Goal: Task Accomplishment & Management: Complete application form

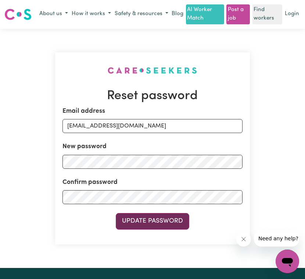
click at [165, 223] on button "Update Password" at bounding box center [153, 221] width 74 height 16
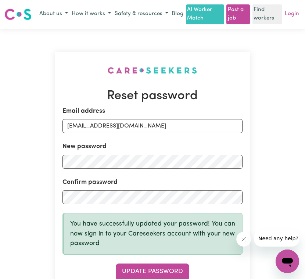
click at [290, 14] on link "Login" at bounding box center [292, 13] width 17 height 11
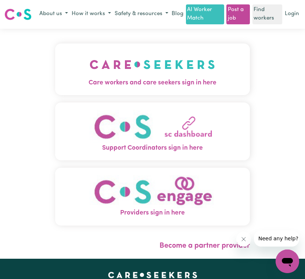
click at [156, 74] on img "Care workers and care seekers sign in here" at bounding box center [152, 64] width 125 height 27
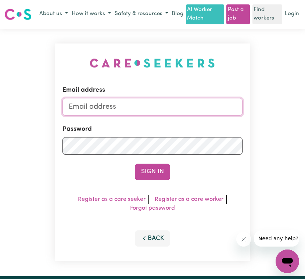
type input "[EMAIL_ADDRESS][DOMAIN_NAME]"
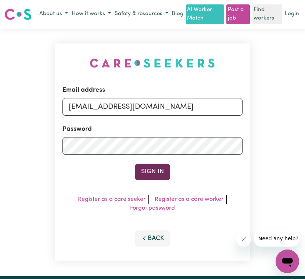
click at [162, 168] on button "Sign In" at bounding box center [152, 171] width 35 height 16
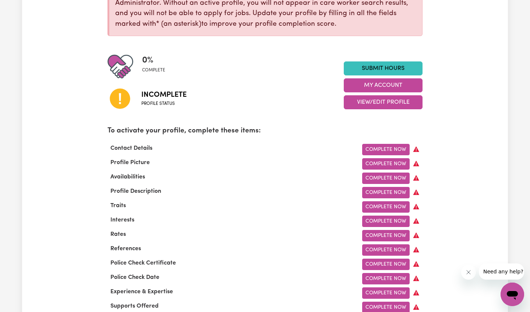
scroll to position [129, 0]
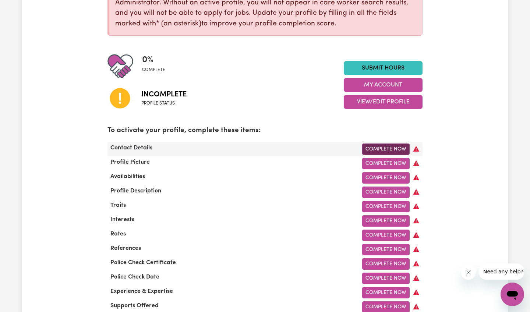
click at [305, 150] on link "Complete Now" at bounding box center [385, 148] width 47 height 11
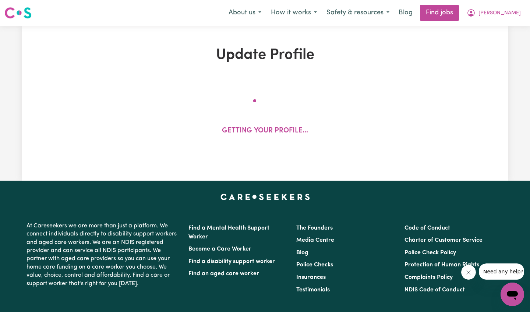
select select "Studying a healthcare related degree or qualification"
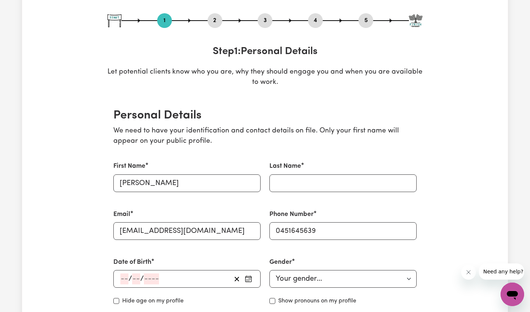
scroll to position [81, 0]
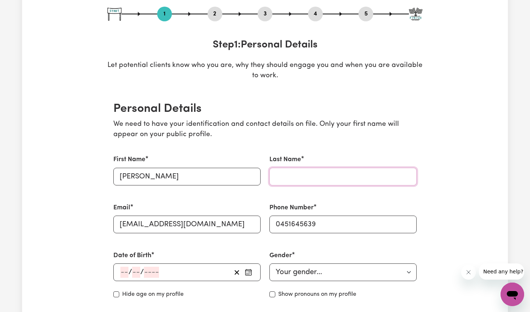
click at [305, 178] on input "Last Name" at bounding box center [342, 177] width 147 height 18
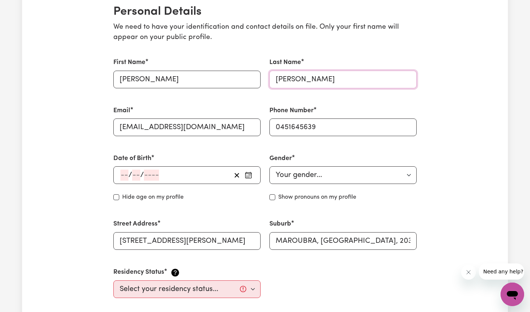
scroll to position [181, 0]
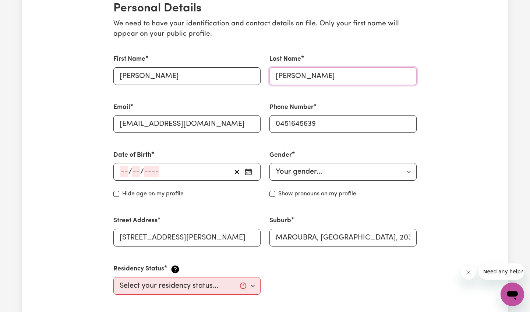
type input "[PERSON_NAME]"
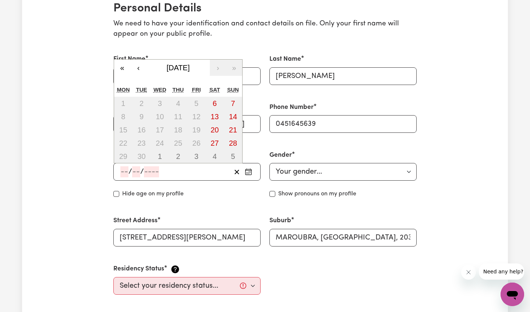
click at [127, 169] on input "number" at bounding box center [124, 171] width 8 height 11
type input "31"
click at [136, 171] on input "number" at bounding box center [135, 171] width 8 height 11
click at [136, 66] on button "‹" at bounding box center [138, 68] width 16 height 16
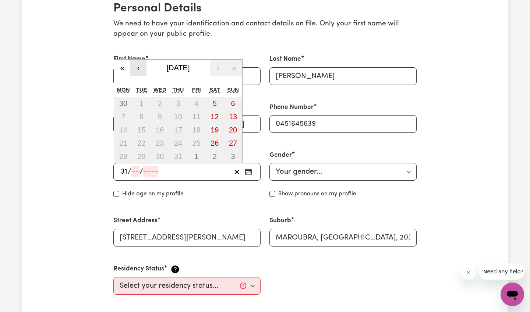
click at [136, 66] on button "‹" at bounding box center [138, 68] width 16 height 16
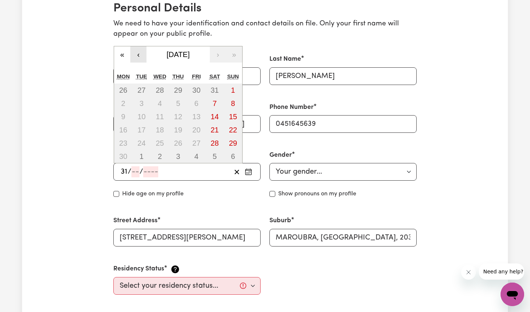
click at [138, 56] on button "‹" at bounding box center [138, 54] width 16 height 16
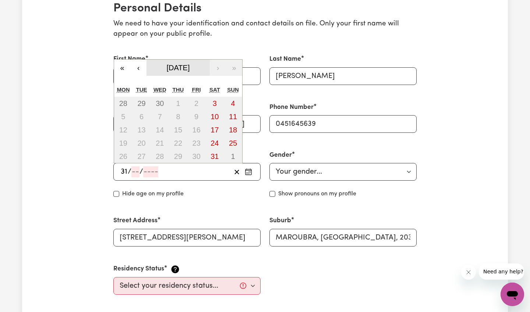
click at [190, 65] on span "[DATE]" at bounding box center [178, 68] width 23 height 8
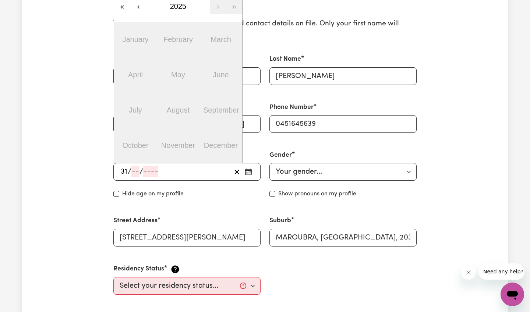
click at [178, 75] on abbr "May" at bounding box center [178, 75] width 14 height 8
click at [135, 171] on input "number" at bounding box center [135, 171] width 8 height 11
type input "05"
type input "198"
type input "[DATE]"
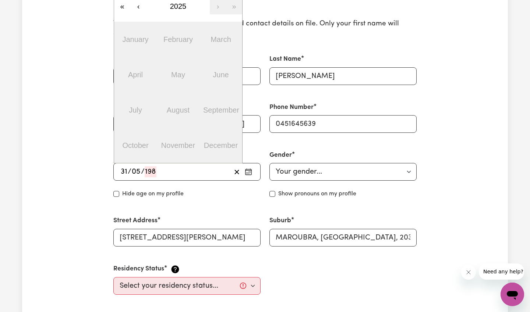
type input "5"
type input "1984"
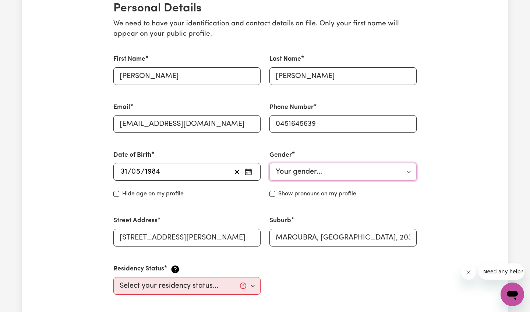
select select "[DEMOGRAPHIC_DATA]"
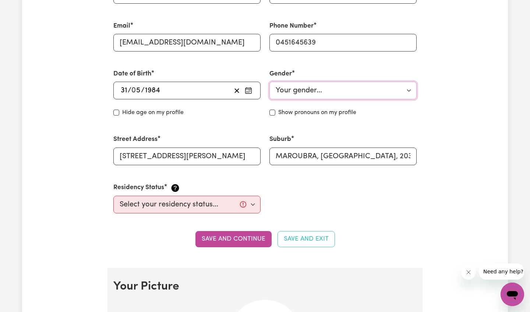
scroll to position [267, 0]
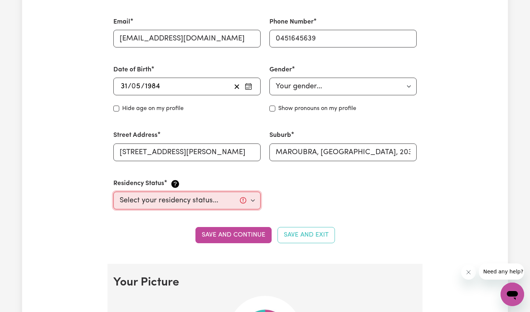
select select "[DEMOGRAPHIC_DATA] Citizen"
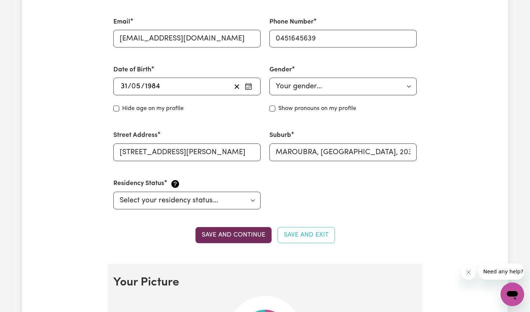
click at [240, 234] on button "Save and continue" at bounding box center [233, 235] width 76 height 16
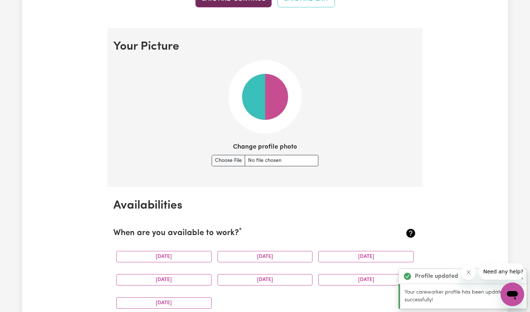
scroll to position [530, 0]
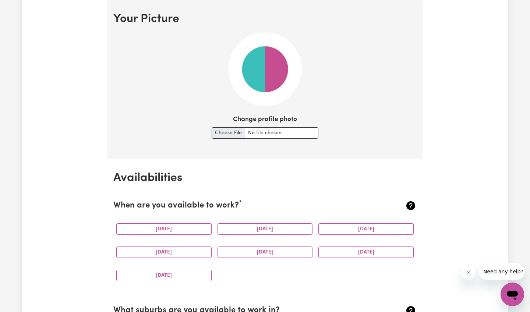
click at [226, 135] on input "Change profile photo" at bounding box center [265, 132] width 107 height 11
type input "C:\fakepath\Photo [PERSON_NAME].jpeg"
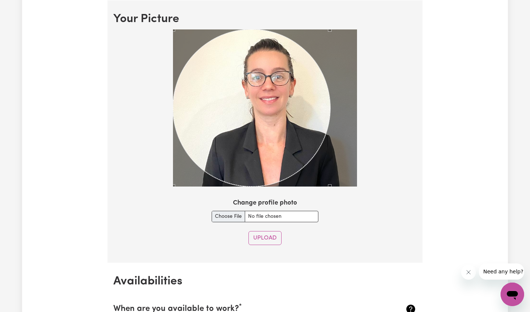
click at [305, 166] on div at bounding box center [264, 109] width 303 height 160
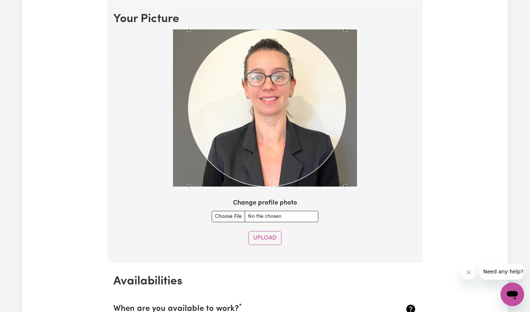
click at [255, 108] on div "Use the arrow keys to move the crop selection area" at bounding box center [266, 107] width 157 height 157
click at [262, 238] on button "Upload" at bounding box center [264, 238] width 33 height 14
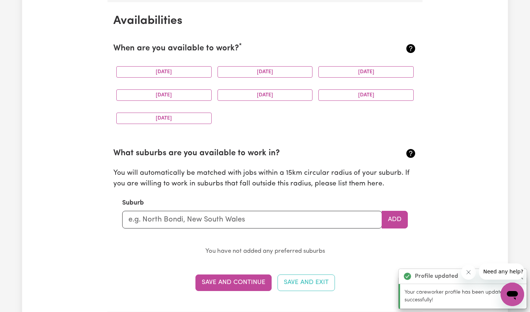
scroll to position [689, 0]
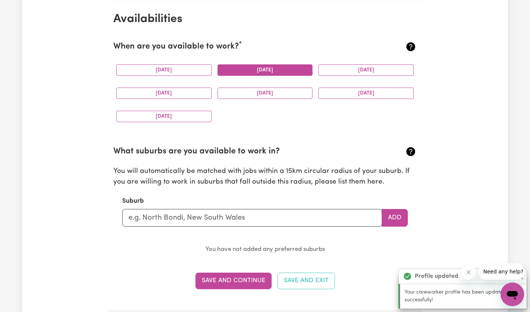
click at [256, 71] on button "[DATE]" at bounding box center [264, 69] width 95 height 11
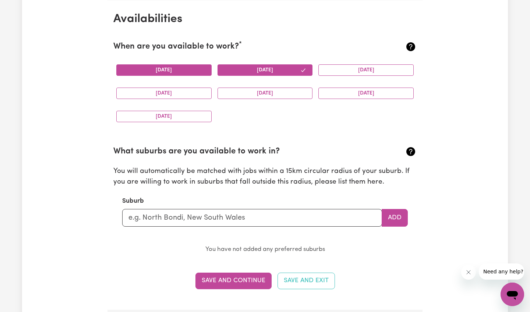
click at [184, 68] on button "[DATE]" at bounding box center [163, 69] width 95 height 11
click at [305, 72] on button "[DATE]" at bounding box center [365, 69] width 95 height 11
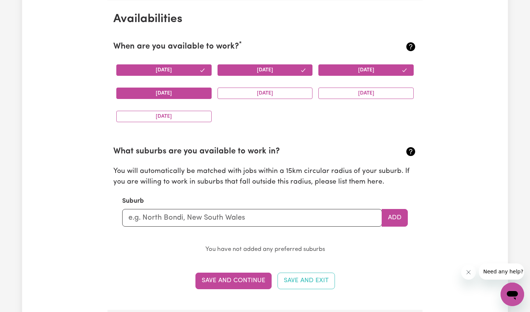
click at [171, 94] on button "[DATE]" at bounding box center [163, 93] width 95 height 11
click at [268, 93] on button "[DATE]" at bounding box center [264, 93] width 95 height 11
click at [192, 216] on input "text" at bounding box center [252, 218] width 260 height 18
type input "Marou"
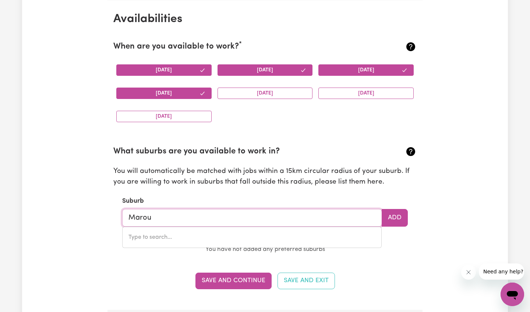
type input "MarouBRA, [GEOGRAPHIC_DATA], 2035"
type input "Maroub"
type input "MaroubRA, [GEOGRAPHIC_DATA], 2035"
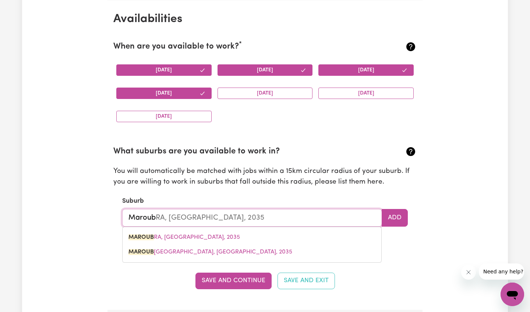
type input "Maroubr"
type input "MaroubrA, [GEOGRAPHIC_DATA], 2035"
type input "Maroubra"
type input "Maroubra, [GEOGRAPHIC_DATA], 2035"
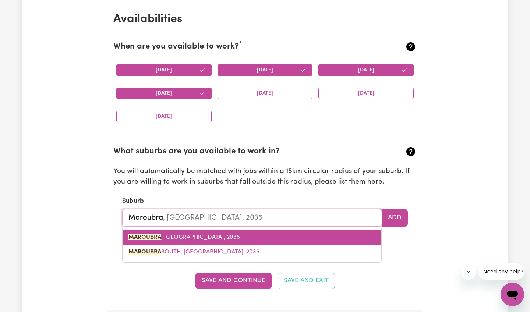
click at [197, 238] on span "MAROUBRA , [GEOGRAPHIC_DATA], 2035" at bounding box center [183, 237] width 111 height 6
type input "MAROUBRA, [GEOGRAPHIC_DATA], 2035"
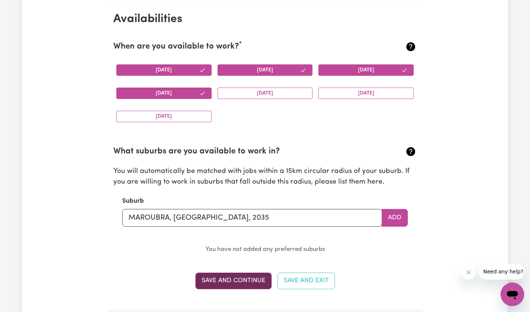
click at [248, 278] on button "Save and Continue" at bounding box center [233, 281] width 76 height 16
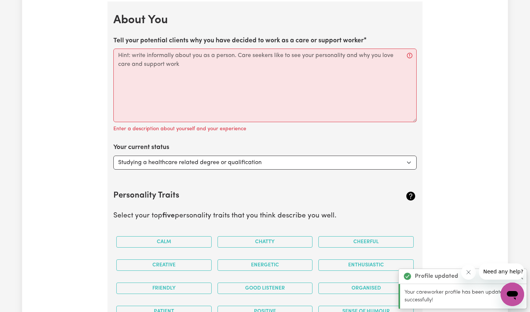
scroll to position [998, 0]
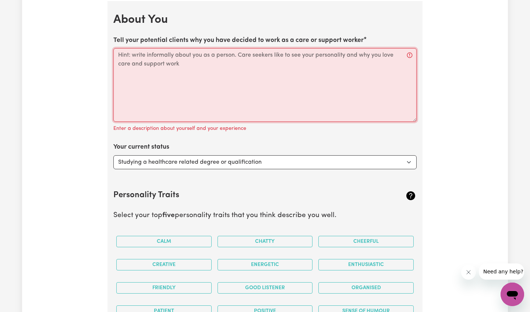
drag, startPoint x: 181, startPoint y: 64, endPoint x: 119, endPoint y: 60, distance: 62.7
click at [119, 60] on textarea "Tell your potential clients why you have decided to work as a care or support w…" at bounding box center [264, 85] width 303 height 74
drag, startPoint x: 181, startPoint y: 62, endPoint x: 107, endPoint y: 59, distance: 74.0
click at [106, 59] on div "Update Profile 1 2 3 4 5 Step 1 : Personal Details Let potential clients know w…" at bounding box center [265, 7] width 324 height 1917
click at [146, 57] on textarea "Tell your potential clients why you have decided to work as a care or support w…" at bounding box center [264, 85] width 303 height 74
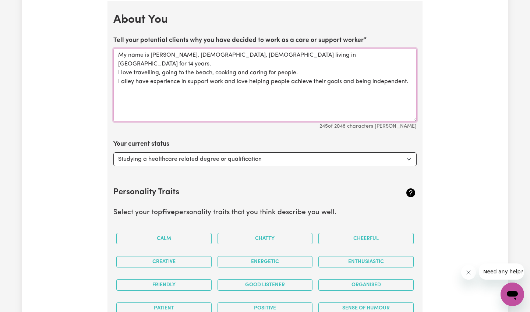
click at [237, 62] on textarea "My name is [PERSON_NAME], [DEMOGRAPHIC_DATA], [DEMOGRAPHIC_DATA] living in [GEO…" at bounding box center [264, 85] width 303 height 74
drag, startPoint x: 408, startPoint y: 73, endPoint x: 94, endPoint y: 51, distance: 315.0
click at [94, 51] on div "Update Profile 1 2 3 4 5 Step 1 : Personal Details Let potential clients know w…" at bounding box center [265, 6] width 486 height 1914
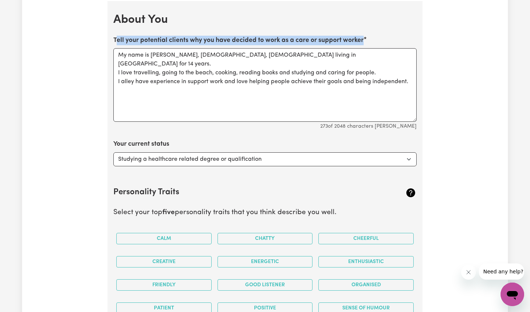
drag, startPoint x: 371, startPoint y: 38, endPoint x: 383, endPoint y: 41, distance: 12.8
click at [305, 41] on div "Tell your potential clients why you have decided to work as a care or support w…" at bounding box center [264, 83] width 303 height 95
copy label "ell your potential clients why you have decided to work as a care or support wo…"
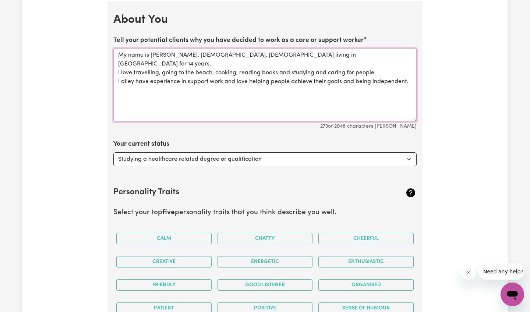
drag, startPoint x: 411, startPoint y: 73, endPoint x: 120, endPoint y: 49, distance: 292.0
click at [120, 49] on textarea "My name is [PERSON_NAME], [DEMOGRAPHIC_DATA], [DEMOGRAPHIC_DATA] living in [GEO…" at bounding box center [264, 85] width 303 height 74
paste textarea "Hello, my name is [PERSON_NAME]. I’m [DEMOGRAPHIC_DATA] and originally from [GE…"
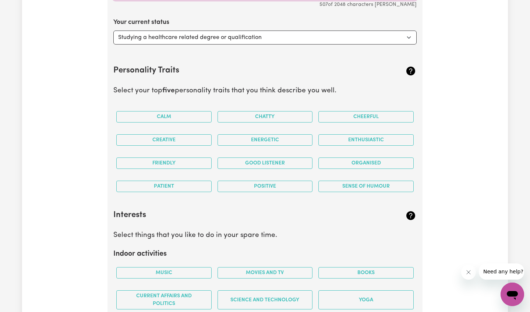
scroll to position [1121, 0]
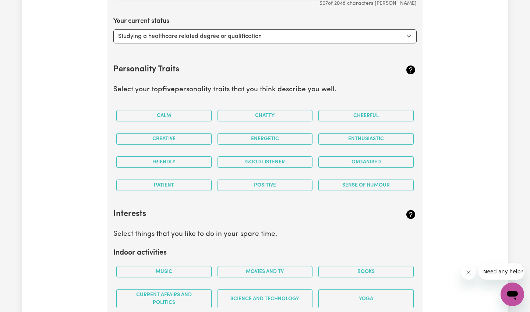
type textarea "Hello, my name is [PERSON_NAME]. I’m [DEMOGRAPHIC_DATA] and originally from [GE…"
select select "Embarking on a career change into the care industry"
click at [280, 74] on div "Personality Traits" at bounding box center [264, 70] width 303 height 12
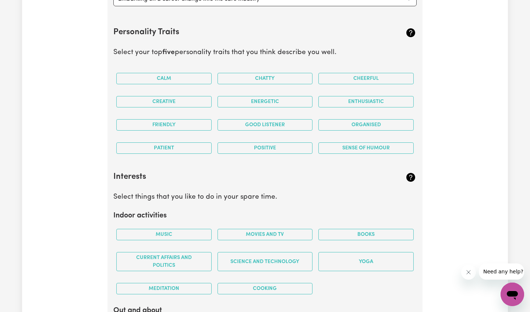
scroll to position [1158, 0]
click at [180, 77] on button "Calm" at bounding box center [163, 78] width 95 height 11
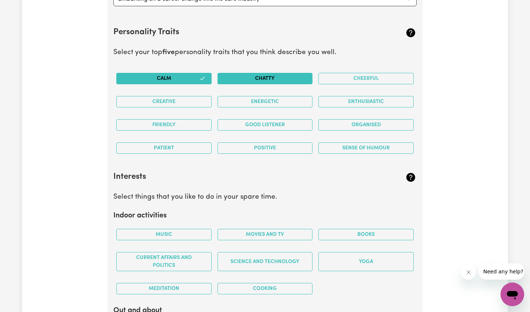
click at [264, 78] on button "Chatty" at bounding box center [264, 78] width 95 height 11
click at [305, 77] on button "Cheerful" at bounding box center [365, 78] width 95 height 11
click at [263, 74] on button "Chatty" at bounding box center [264, 78] width 95 height 11
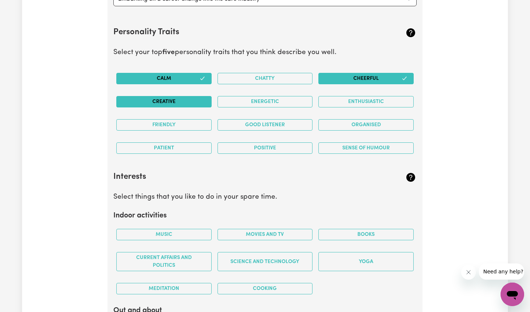
click at [169, 102] on button "Creative" at bounding box center [163, 101] width 95 height 11
click at [163, 127] on button "Friendly" at bounding box center [163, 124] width 95 height 11
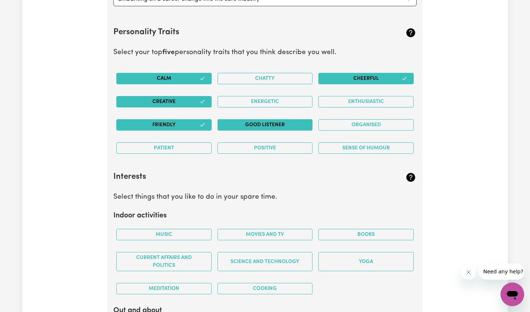
click at [274, 125] on button "Good Listener" at bounding box center [264, 124] width 95 height 11
click at [305, 124] on button "Organised" at bounding box center [365, 124] width 95 height 11
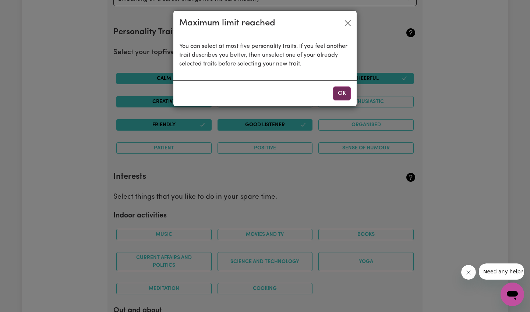
click at [305, 92] on button "OK" at bounding box center [342, 93] width 18 height 14
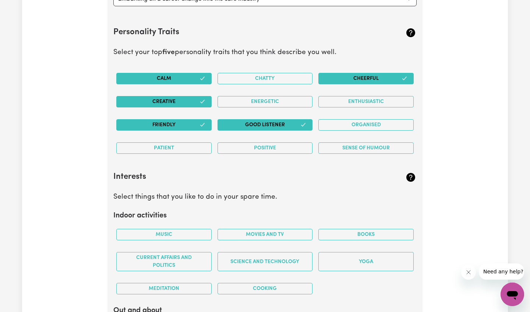
click at [178, 75] on button "Calm" at bounding box center [163, 78] width 95 height 11
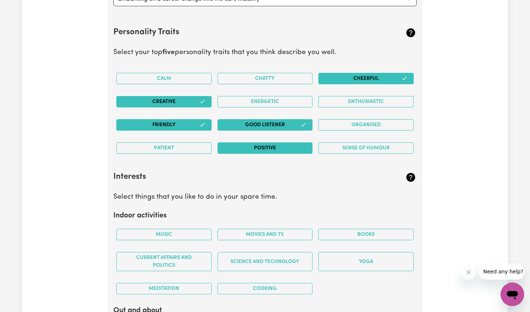
click at [293, 146] on button "Positive" at bounding box center [264, 147] width 95 height 11
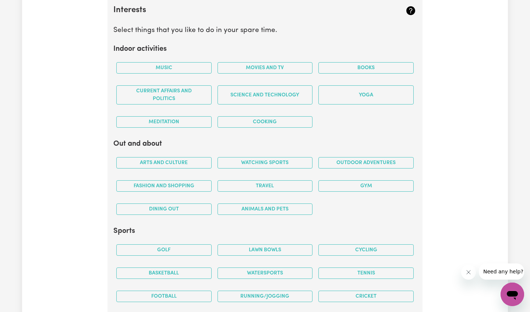
scroll to position [1323, 0]
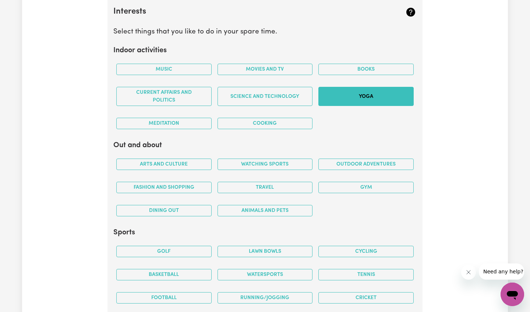
click at [305, 96] on button "Yoga" at bounding box center [365, 96] width 95 height 19
click at [272, 125] on button "Cooking" at bounding box center [264, 123] width 95 height 11
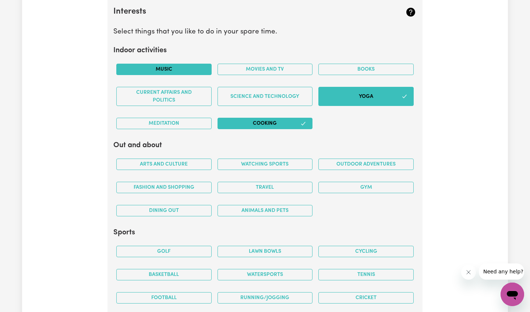
click at [179, 67] on button "Music" at bounding box center [163, 69] width 95 height 11
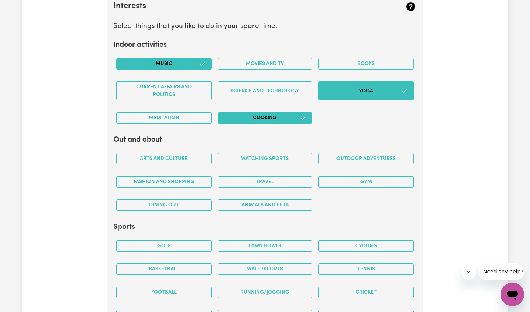
scroll to position [1329, 0]
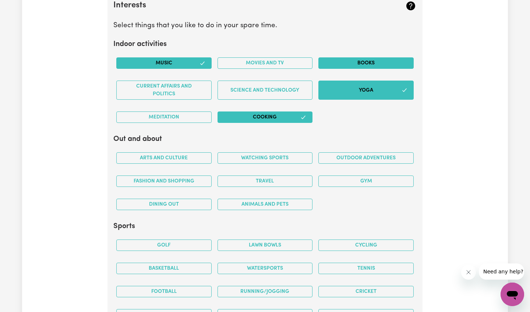
click at [305, 63] on button "Books" at bounding box center [365, 62] width 95 height 11
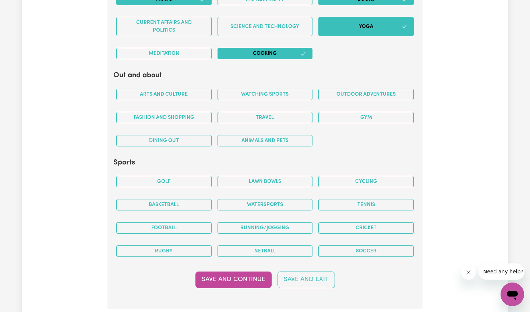
scroll to position [1393, 0]
click at [284, 115] on button "Travel" at bounding box center [264, 117] width 95 height 11
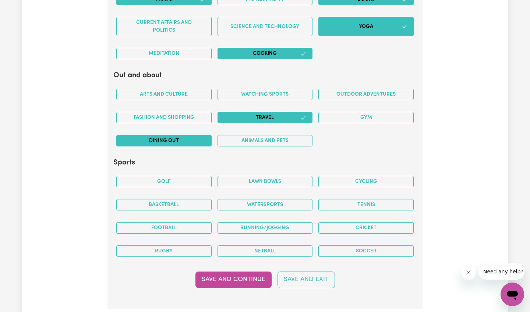
click at [159, 142] on button "Dining out" at bounding box center [163, 140] width 95 height 11
click at [174, 91] on button "Arts and Culture" at bounding box center [163, 94] width 95 height 11
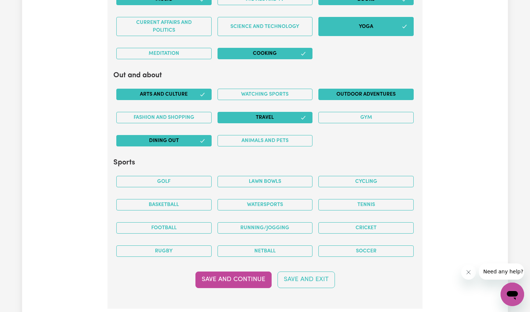
click at [305, 94] on button "Outdoor adventures" at bounding box center [365, 94] width 95 height 11
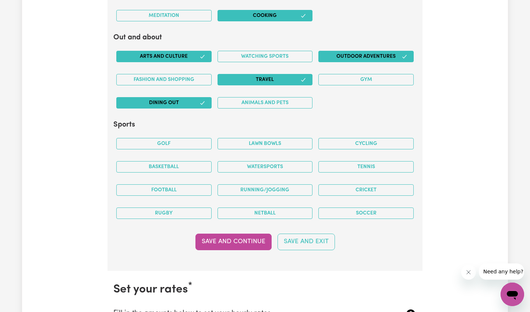
scroll to position [1437, 0]
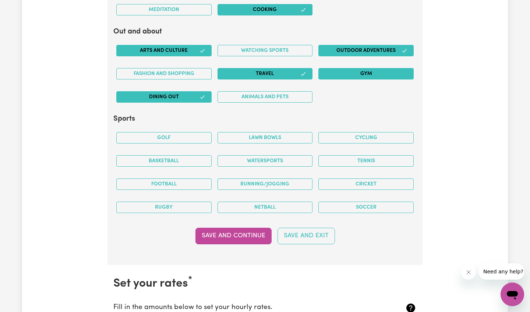
click at [305, 74] on button "Gym" at bounding box center [365, 73] width 95 height 11
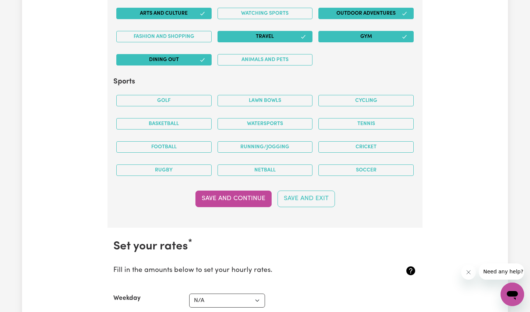
scroll to position [1475, 0]
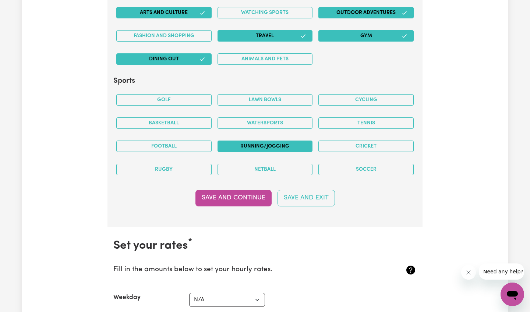
click at [250, 148] on button "Running/Jogging" at bounding box center [264, 146] width 95 height 11
click at [305, 99] on button "Cycling" at bounding box center [365, 99] width 95 height 11
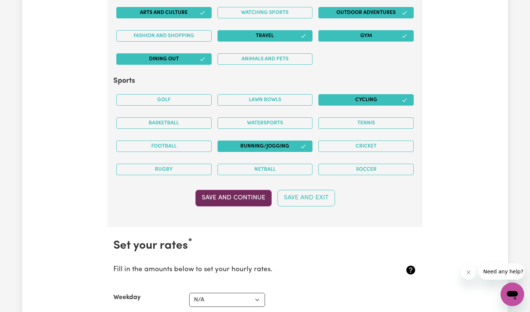
click at [260, 199] on button "Save and Continue" at bounding box center [233, 198] width 76 height 16
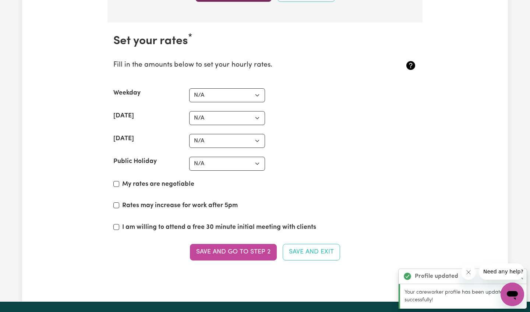
scroll to position [1701, 0]
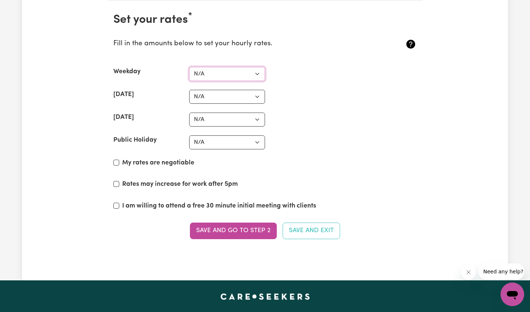
select select "45"
select select "65"
select select "90"
select select "130"
click at [117, 160] on input "My rates are negotiable" at bounding box center [116, 163] width 6 height 6
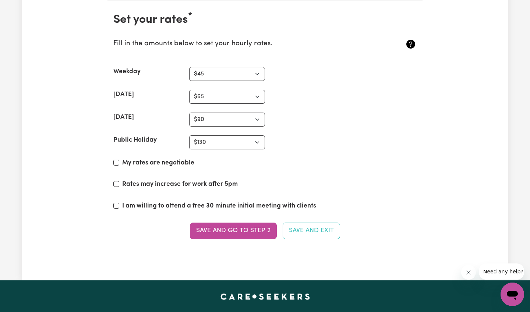
checkbox input "true"
click at [116, 184] on input "Rates may increase for work after 5pm" at bounding box center [116, 184] width 6 height 6
checkbox input "true"
click at [116, 205] on input "I am willing to attend a free 30 minute initial meeting with clients" at bounding box center [116, 206] width 6 height 6
checkbox input "true"
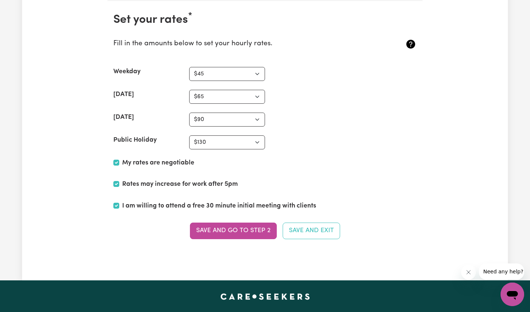
click at [301, 123] on div "[DATE] N/A $37 $38 $39 $40 $41 $42 $43 $44 $45 $46 $47 $48 $49 $50 $51 $52 $53 …" at bounding box center [264, 120] width 303 height 14
click at [240, 229] on button "Save and go to Step 2" at bounding box center [233, 231] width 87 height 16
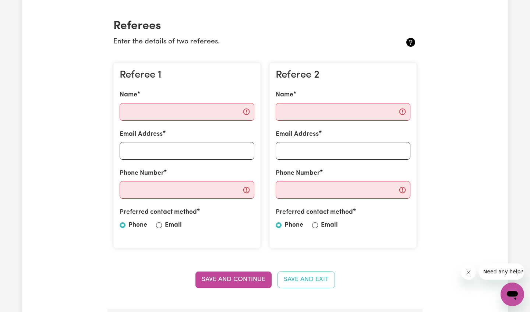
scroll to position [161, 0]
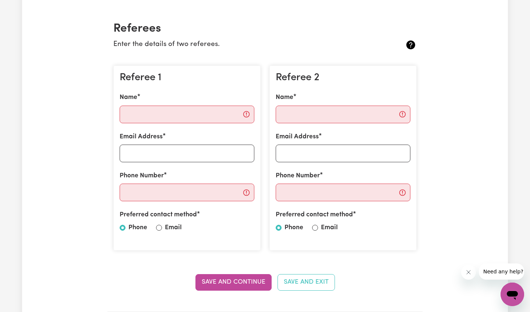
click at [158, 227] on input "Email" at bounding box center [159, 228] width 6 height 6
radio input "true"
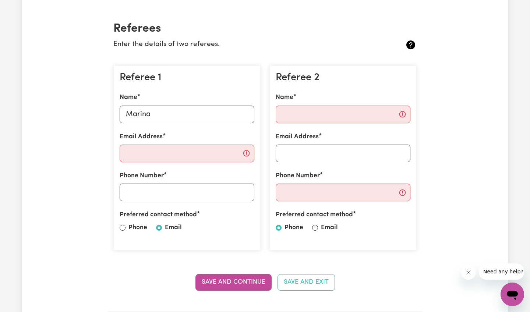
click at [191, 137] on div "Email Address" at bounding box center [187, 147] width 135 height 30
click at [188, 116] on input "Marina" at bounding box center [187, 115] width 135 height 18
type input "[PERSON_NAME]"
click at [174, 152] on input "Email Address" at bounding box center [187, 154] width 135 height 18
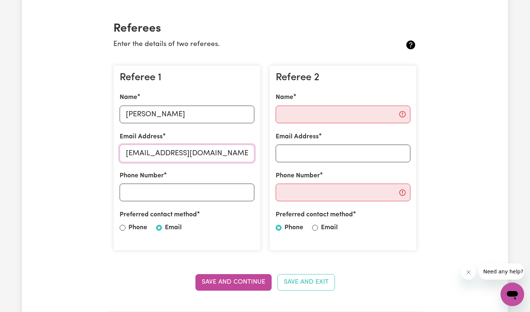
type input "[EMAIL_ADDRESS][DOMAIN_NAME]"
click at [165, 192] on input "Phone Number" at bounding box center [187, 193] width 135 height 18
type input "0435262289"
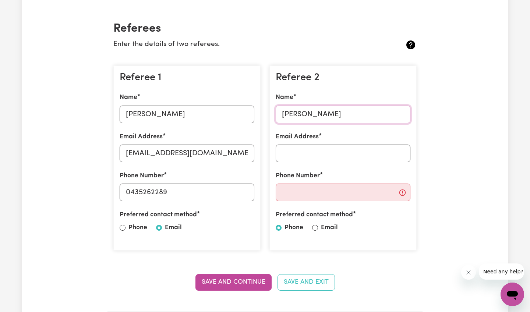
click at [305, 113] on input "[PERSON_NAME]" at bounding box center [343, 115] width 135 height 18
type input "[PERSON_NAME]"
click at [297, 155] on input "Email Address" at bounding box center [343, 154] width 135 height 18
type input "[PERSON_NAME][EMAIL_ADDRESS][DOMAIN_NAME]"
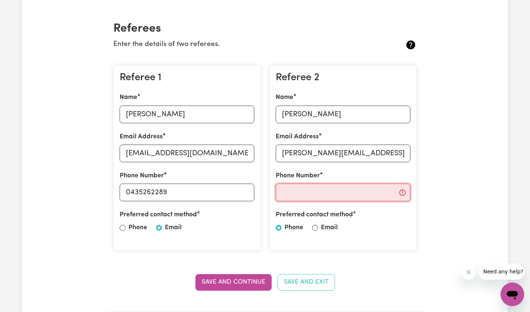
click at [305, 192] on input "Phone Number" at bounding box center [343, 193] width 135 height 18
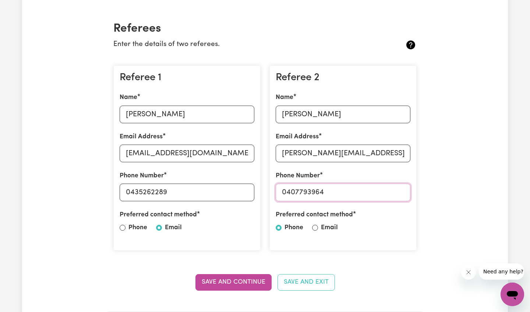
type input "0407793964"
click at [305, 227] on input "Email" at bounding box center [315, 228] width 6 height 6
radio input "true"
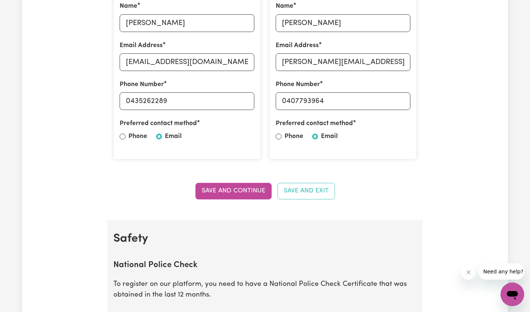
scroll to position [264, 0]
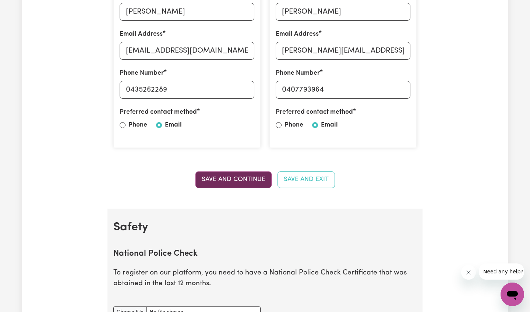
click at [258, 183] on button "Save and Continue" at bounding box center [233, 179] width 76 height 16
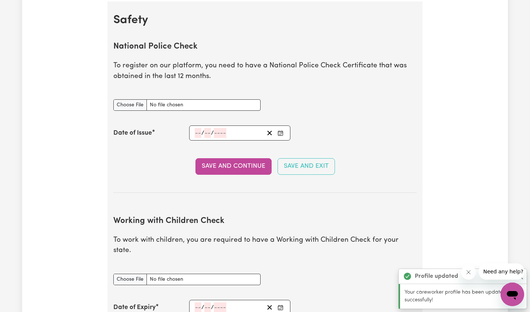
scroll to position [472, 0]
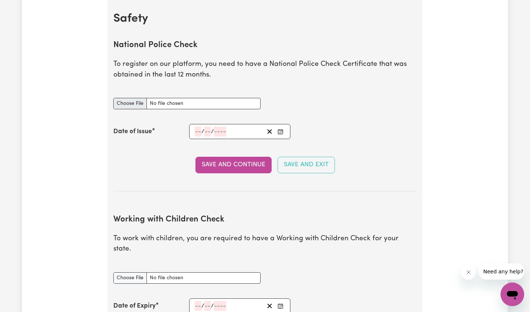
click at [134, 104] on input "National Police Check document" at bounding box center [186, 103] width 147 height 11
type input "C:\fakepath\NATIONAL POLICE CERTIFICATE.pdf"
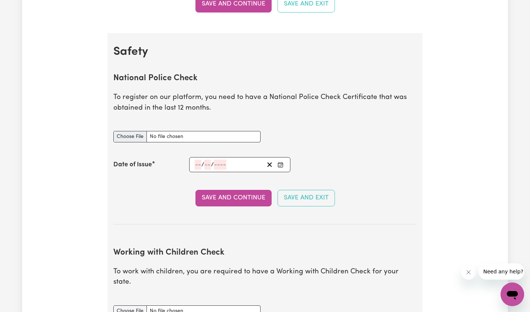
scroll to position [439, 0]
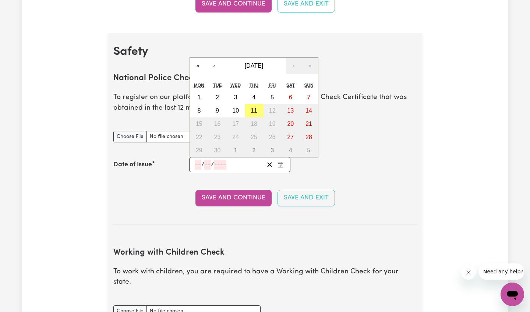
click at [199, 163] on input "number" at bounding box center [198, 165] width 7 height 10
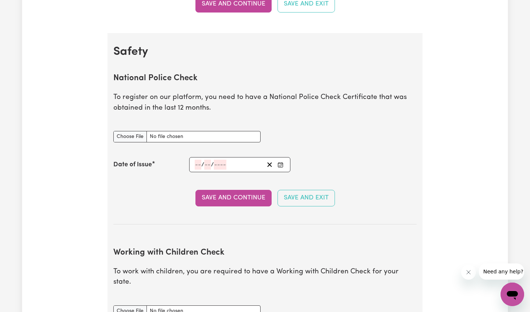
click at [305, 145] on div "National Police Check document" at bounding box center [265, 136] width 312 height 29
click at [271, 163] on icon "Clear date" at bounding box center [269, 164] width 7 height 7
click at [223, 163] on input "number" at bounding box center [220, 165] width 13 height 10
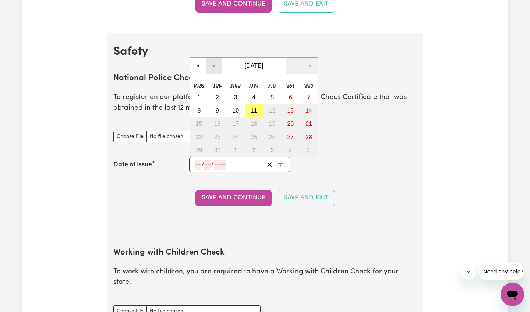
click at [215, 65] on button "‹" at bounding box center [214, 66] width 16 height 16
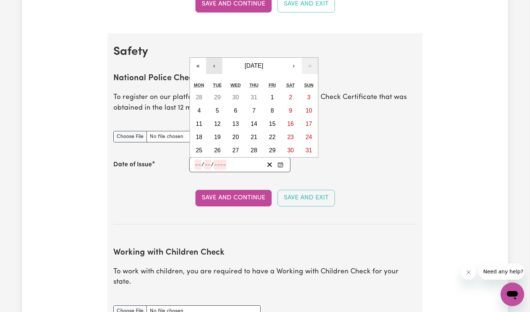
click at [215, 65] on button "‹" at bounding box center [214, 66] width 16 height 16
click at [215, 65] on div "« ‹ [DATE] › » Mon Tue Wed Thu Fri Sat Sun 30 1 2 3 4 5 6 7 8 9 10 11 12 13 14 …" at bounding box center [253, 107] width 129 height 100
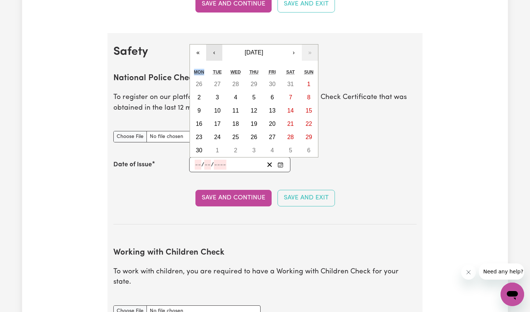
click at [215, 65] on div "« ‹ [DATE] › » Mon Tue Wed Thu Fri Sat Sun 26 27 28 29 30 31 1 2 3 4 5 6 7 8 9 …" at bounding box center [253, 100] width 129 height 113
click at [213, 55] on button "‹" at bounding box center [214, 53] width 16 height 16
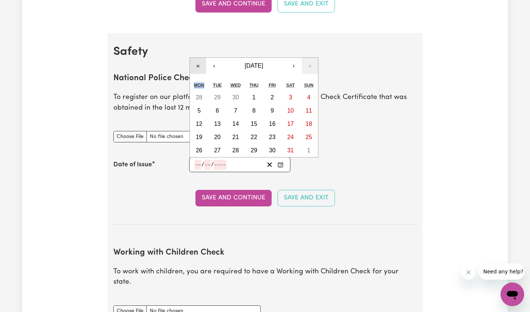
click at [199, 65] on button "«" at bounding box center [198, 66] width 16 height 16
click at [305, 65] on button "»" at bounding box center [310, 66] width 16 height 16
click at [215, 64] on button "‹" at bounding box center [214, 66] width 16 height 16
click at [292, 65] on button "›" at bounding box center [294, 66] width 16 height 16
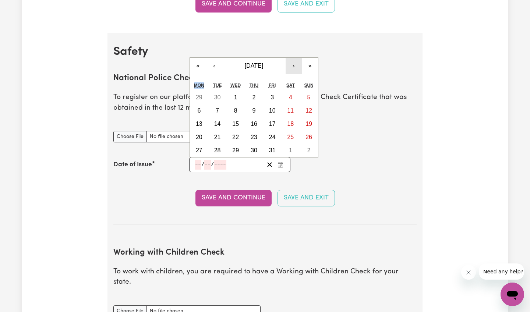
click at [292, 65] on button "›" at bounding box center [294, 66] width 16 height 16
click at [292, 65] on div "« ‹ [DATE] › » Mon Tue Wed Thu Fri Sat Sun 29 30 31 1 2 3 4 5 6 7 8 9 10 11 12 …" at bounding box center [253, 107] width 129 height 100
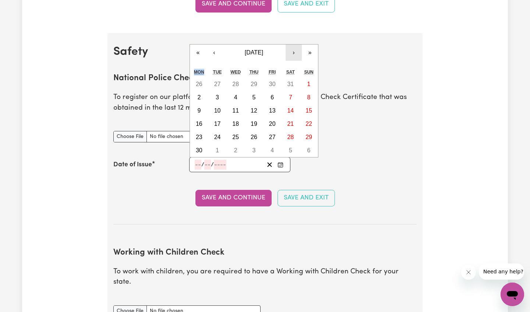
click at [292, 65] on div "« ‹ [DATE] › » Mon Tue Wed Thu Fri Sat Sun 26 27 28 29 30 31 1 2 3 4 5 6 7 8 9 …" at bounding box center [253, 100] width 129 height 113
click at [294, 54] on button "›" at bounding box center [294, 53] width 16 height 16
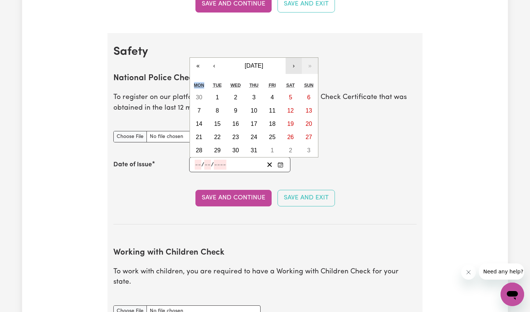
click at [295, 64] on button "›" at bounding box center [294, 66] width 16 height 16
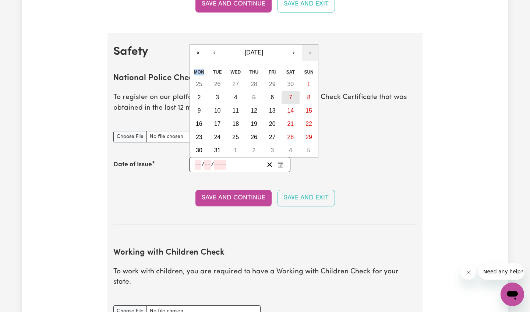
click at [288, 98] on button "7" at bounding box center [290, 97] width 18 height 13
type input "[DATE]"
type input "7"
type input "12"
type input "2024"
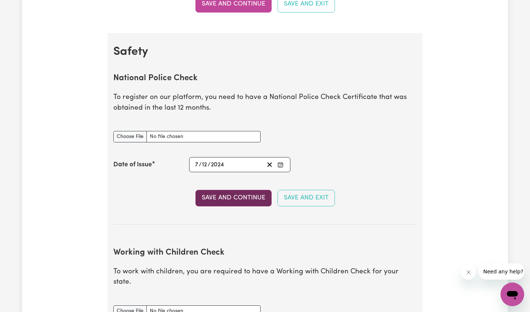
click at [239, 198] on button "Save and Continue" at bounding box center [233, 198] width 76 height 16
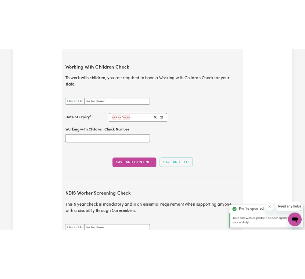
scroll to position [675, 0]
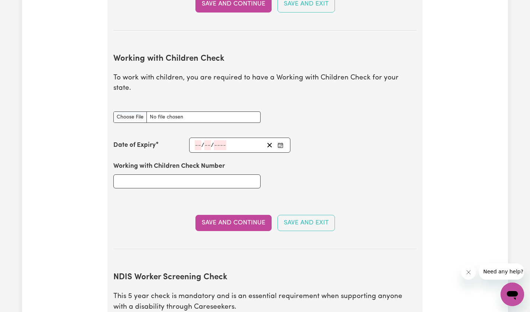
click at [305, 274] on icon "Close message from company" at bounding box center [468, 272] width 4 height 4
click at [151, 111] on input "Working with Children Check document" at bounding box center [186, 116] width 147 height 11
click at [139, 111] on input "Working with Children Check document" at bounding box center [186, 116] width 147 height 11
type input "C:\fakepath\wwcc.jpeg"
click at [199, 140] on input "number" at bounding box center [198, 145] width 7 height 10
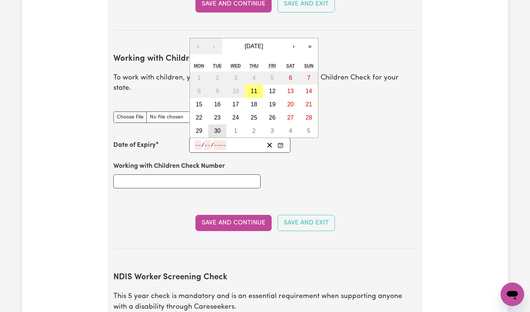
click at [221, 124] on button "30" at bounding box center [217, 130] width 18 height 13
type input "[DATE]"
type input "30"
type input "9"
type input "2025"
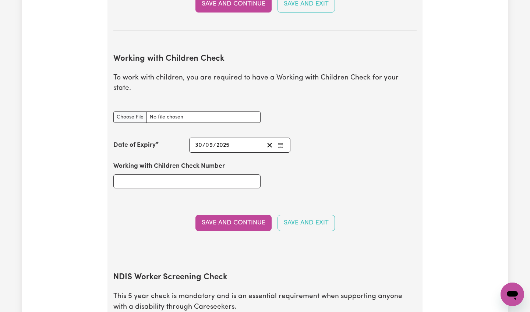
click at [240, 140] on div "[DATE] 30 / 0 9 / 2025" at bounding box center [229, 145] width 70 height 10
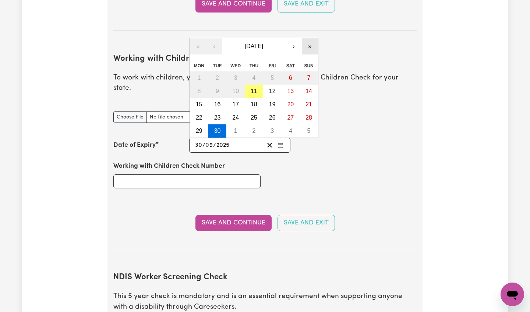
click at [305, 38] on button "»" at bounding box center [310, 46] width 16 height 16
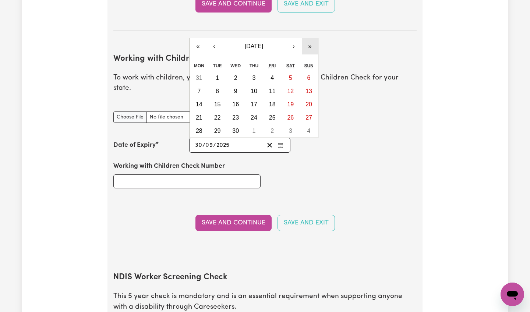
click at [305, 38] on button "»" at bounding box center [310, 46] width 16 height 16
click at [295, 38] on button "›" at bounding box center [294, 46] width 16 height 16
click at [216, 128] on abbr "30" at bounding box center [217, 131] width 7 height 6
type input "[DATE]"
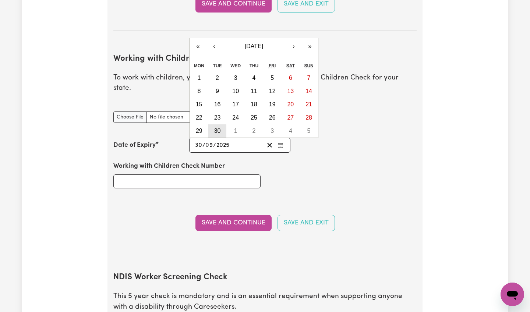
type input "11"
type input "2027"
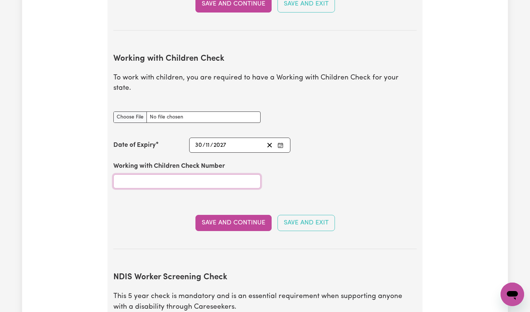
click at [202, 174] on input "Working with Children Check Number" at bounding box center [186, 181] width 147 height 14
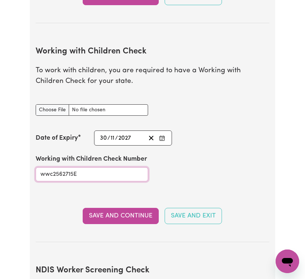
drag, startPoint x: 53, startPoint y: 182, endPoint x: 20, endPoint y: 178, distance: 33.3
click at [20, 178] on div "Update Profile 1 2 3 4 5 Step 2 : Referees and Safety Checks To have an active …" at bounding box center [152, 97] width 305 height 1451
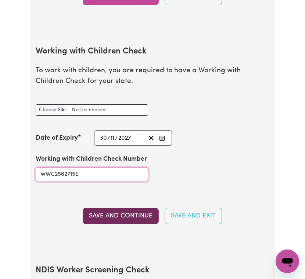
type input "WWC2562715E"
click at [132, 224] on button "Save and Continue" at bounding box center [121, 216] width 76 height 16
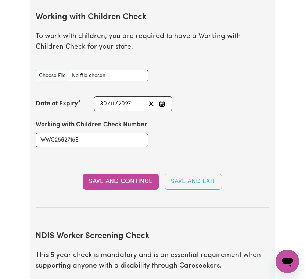
click at [63, 107] on section "Working with Children Check To work with children, you are required to have a W…" at bounding box center [153, 104] width 234 height 207
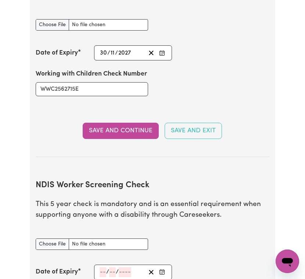
scroll to position [814, 0]
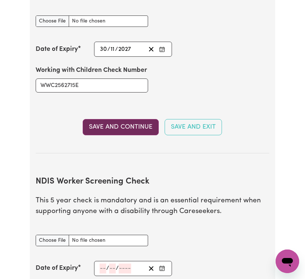
click at [110, 135] on button "Save and Continue" at bounding box center [121, 127] width 76 height 16
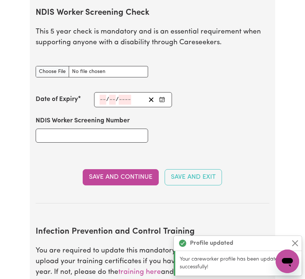
scroll to position [988, 0]
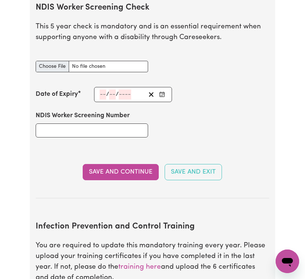
click at [61, 72] on input "NDIS Worker Screening Check document" at bounding box center [92, 66] width 113 height 11
type input "C:\fakepath\NDIS CLEARENCE.jpeg"
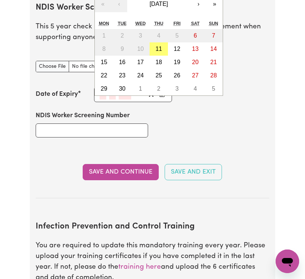
click at [104, 102] on div "/ / « ‹ [DATE] › » Mon Tue Wed Thu Fri Sat Sun 1 2 3 4 5 6 7 8 9 10 11 12 13 14…" at bounding box center [133, 94] width 78 height 15
click at [212, 9] on button "»" at bounding box center [215, 4] width 16 height 16
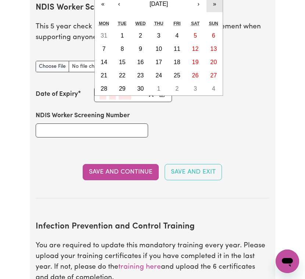
click at [212, 9] on button "»" at bounding box center [215, 4] width 16 height 16
click at [121, 12] on button "‹" at bounding box center [119, 4] width 16 height 16
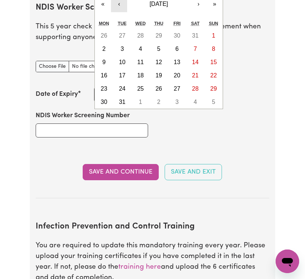
click at [121, 12] on button "‹" at bounding box center [119, 4] width 16 height 16
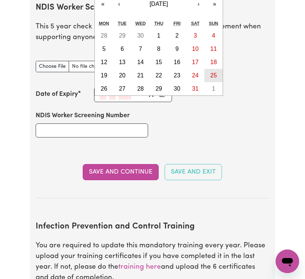
click at [217, 78] on abbr "25" at bounding box center [213, 75] width 7 height 6
type input "[DATE]"
type input "25"
type input "7"
type input "2027"
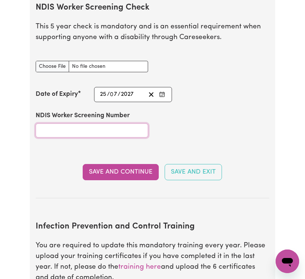
click at [124, 137] on input "NDIS Worker Screening Number" at bounding box center [92, 130] width 113 height 14
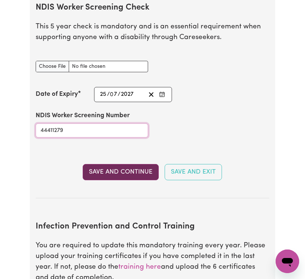
type input "44411279"
click at [119, 179] on button "Save and Continue" at bounding box center [121, 172] width 76 height 16
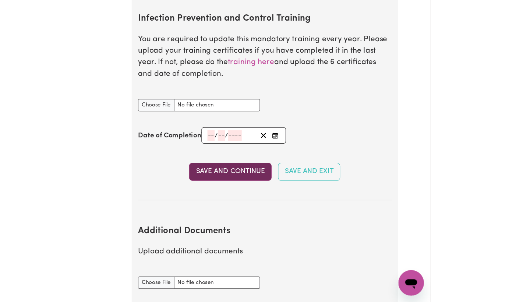
scroll to position [1227, 0]
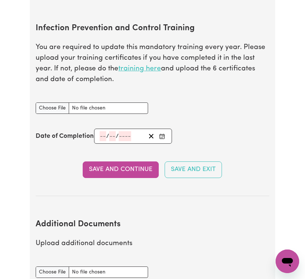
click at [127, 72] on link "training here" at bounding box center [139, 68] width 43 height 7
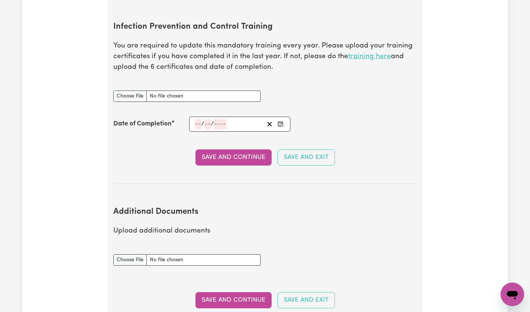
click at [305, 53] on link "training here" at bounding box center [369, 56] width 43 height 7
